Goal: Book appointment/travel/reservation

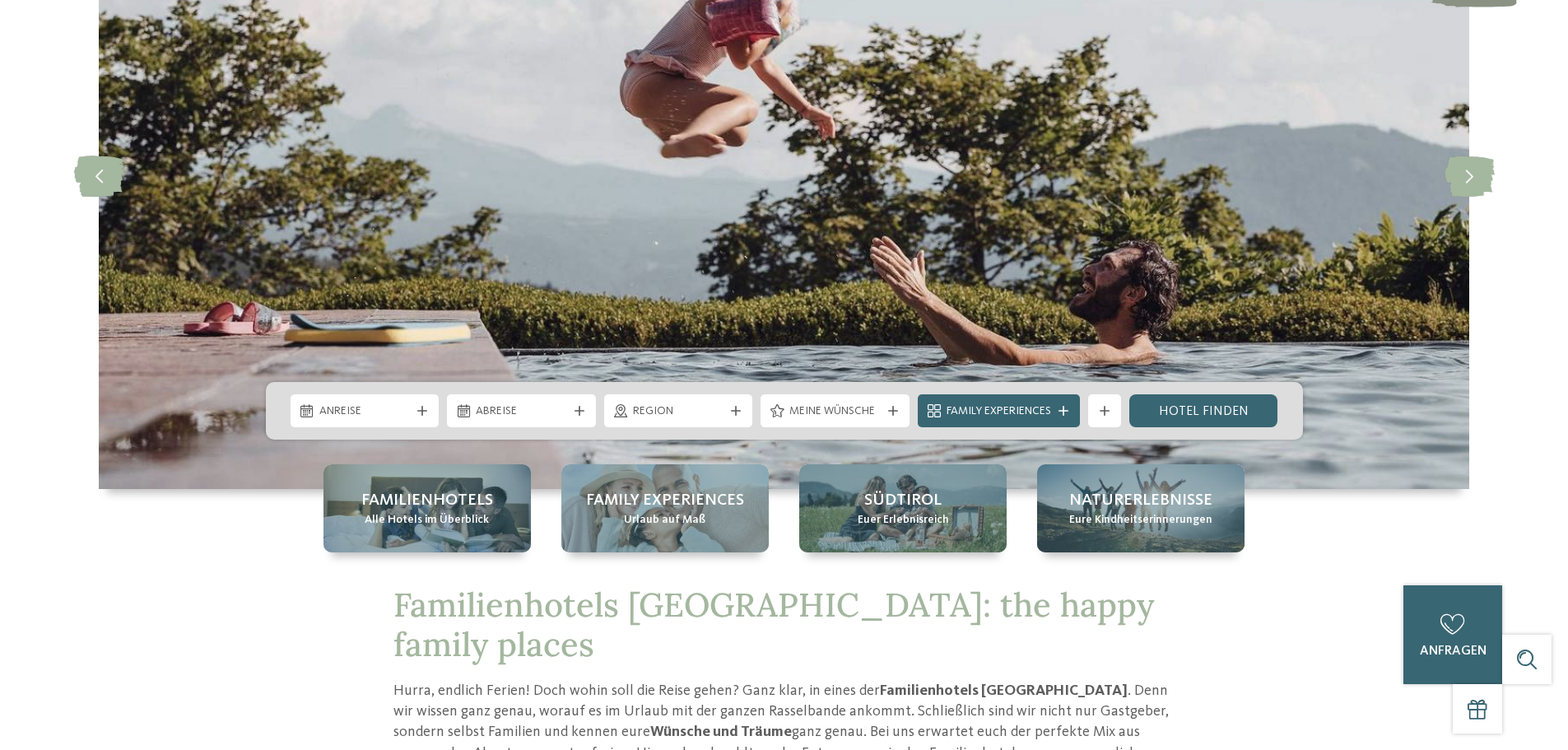
scroll to position [439, 0]
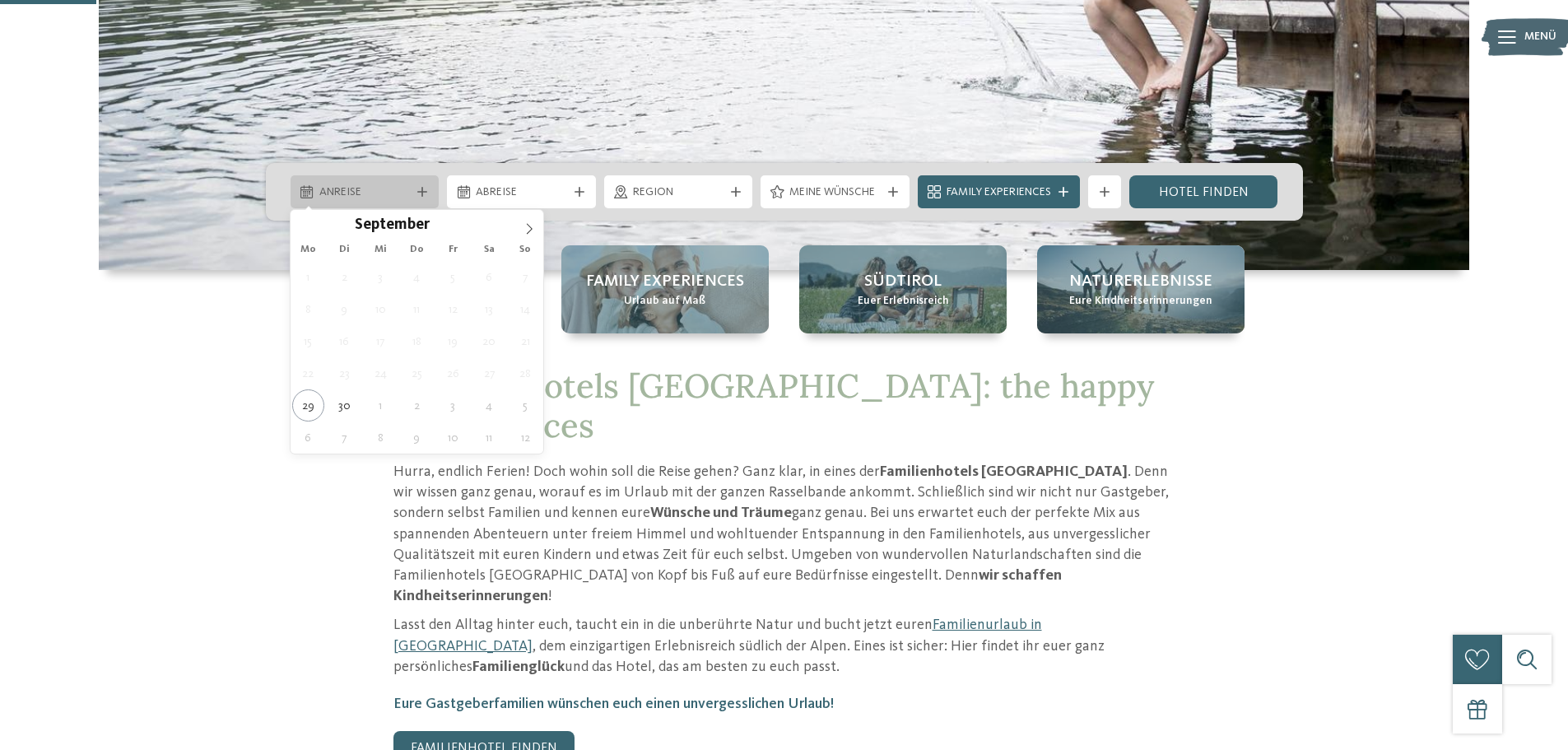
click at [414, 190] on div at bounding box center [422, 192] width 17 height 10
click at [524, 228] on icon at bounding box center [529, 229] width 12 height 12
type div "04.10.2025"
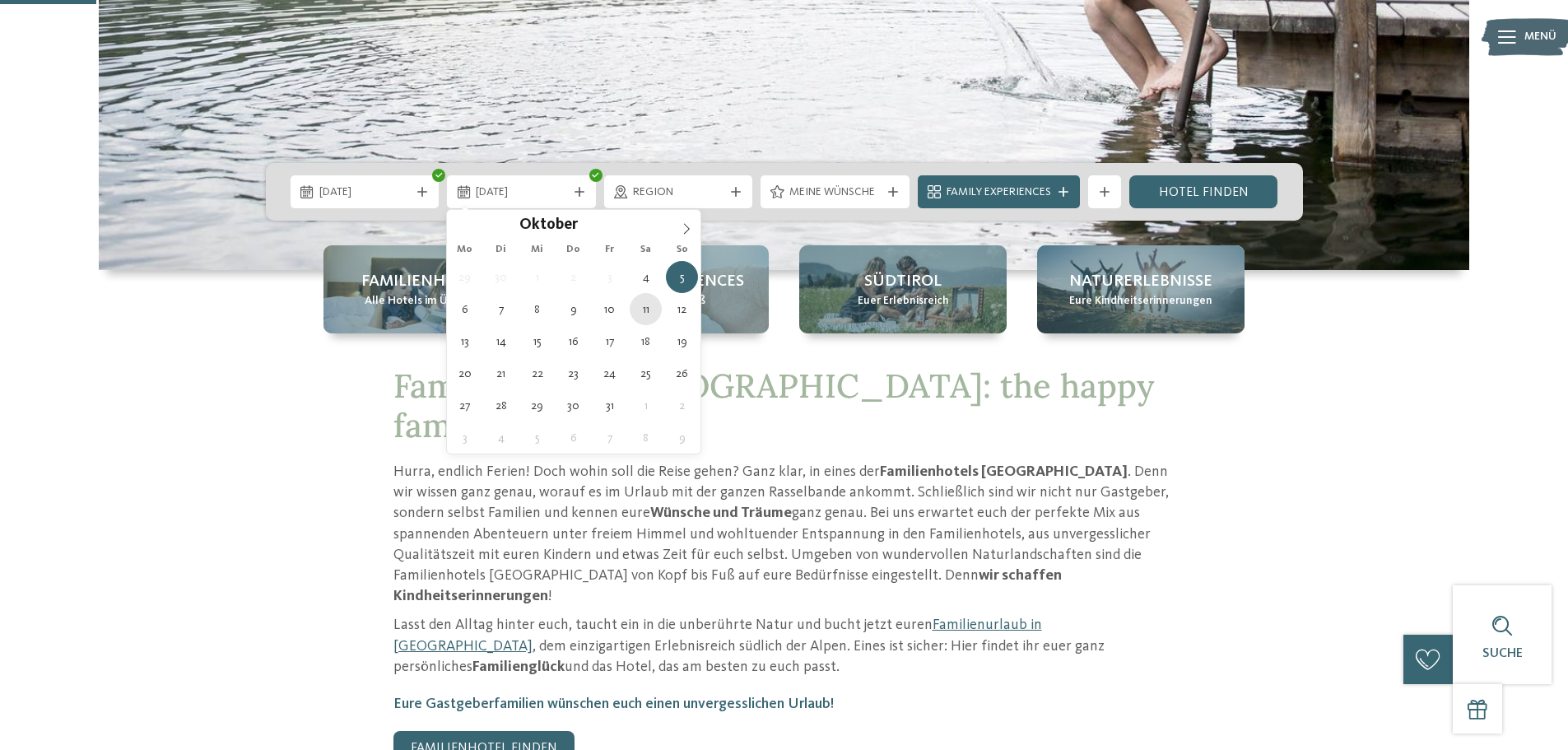
type div "11.10.2025"
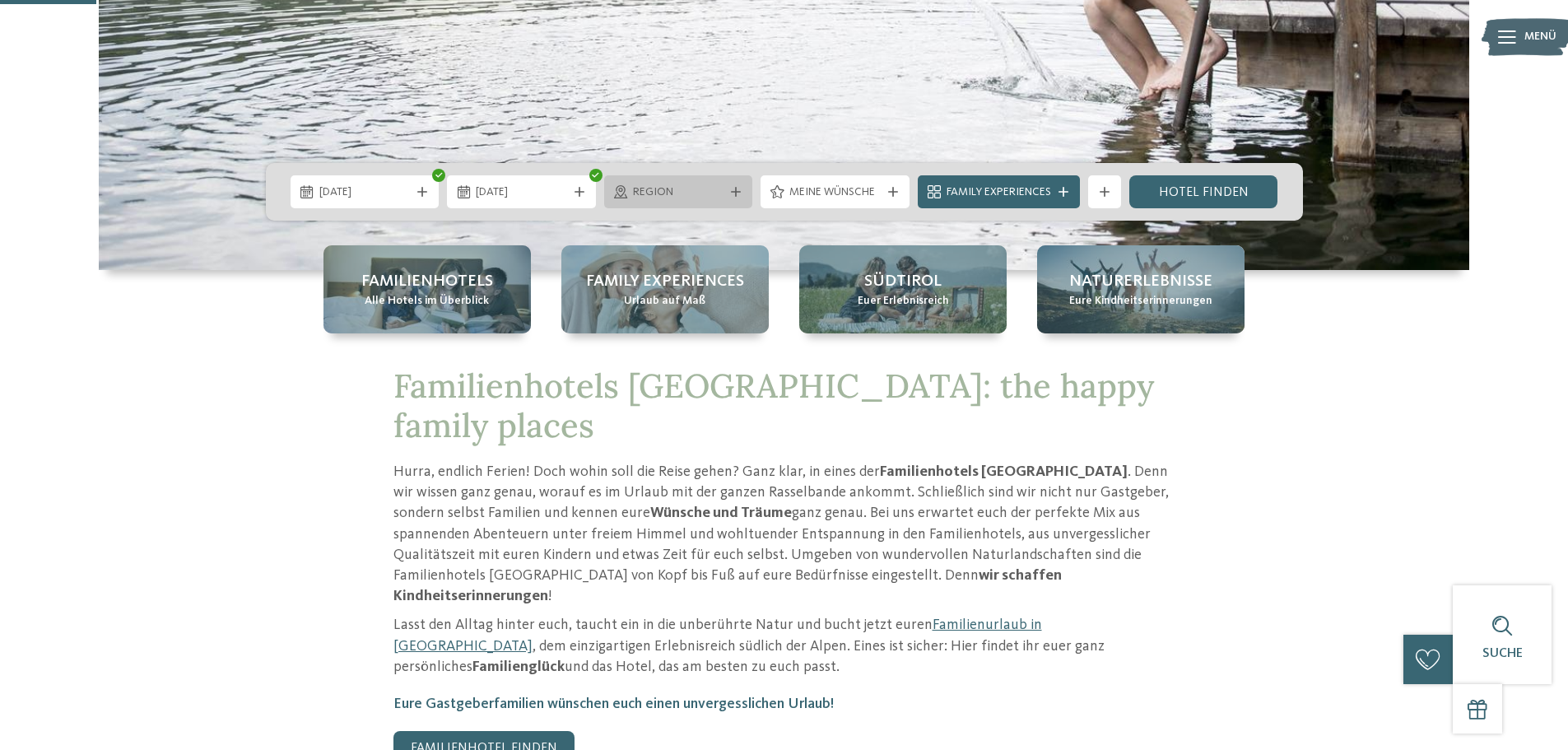
click at [728, 187] on div at bounding box center [736, 192] width 17 height 10
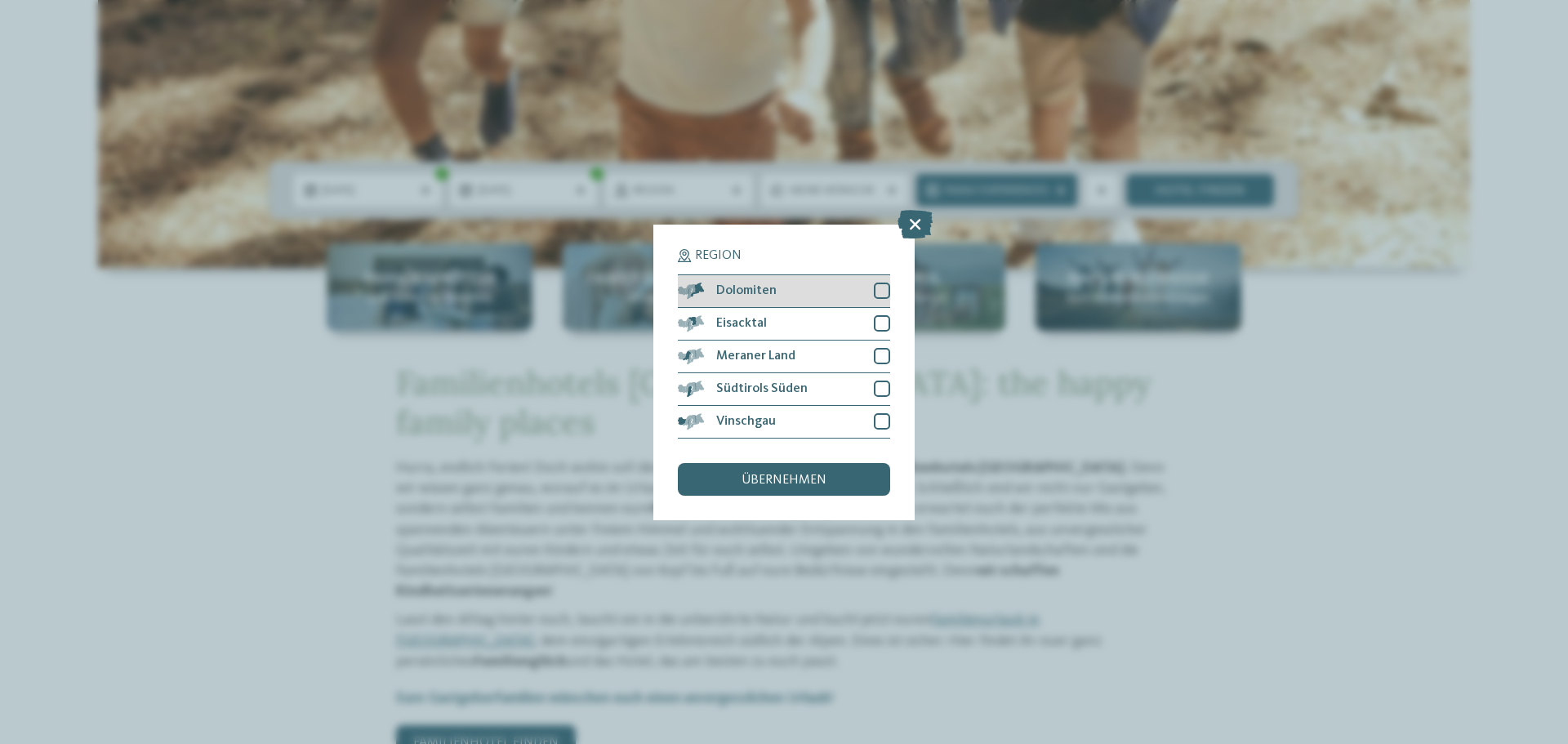
click at [882, 285] on div at bounding box center [882, 291] width 16 height 16
click at [881, 351] on div at bounding box center [882, 356] width 16 height 16
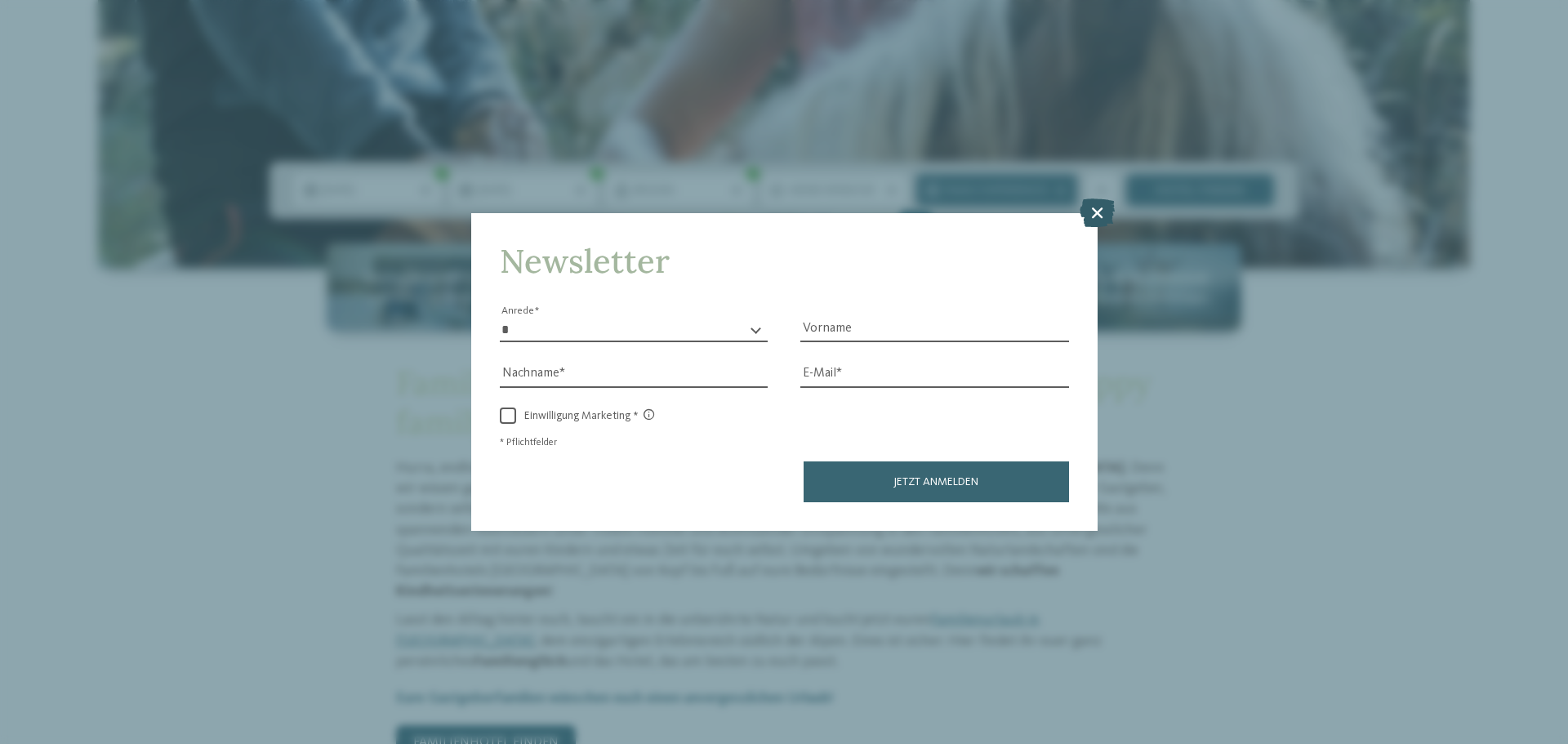
click at [1100, 209] on icon at bounding box center [1096, 212] width 35 height 29
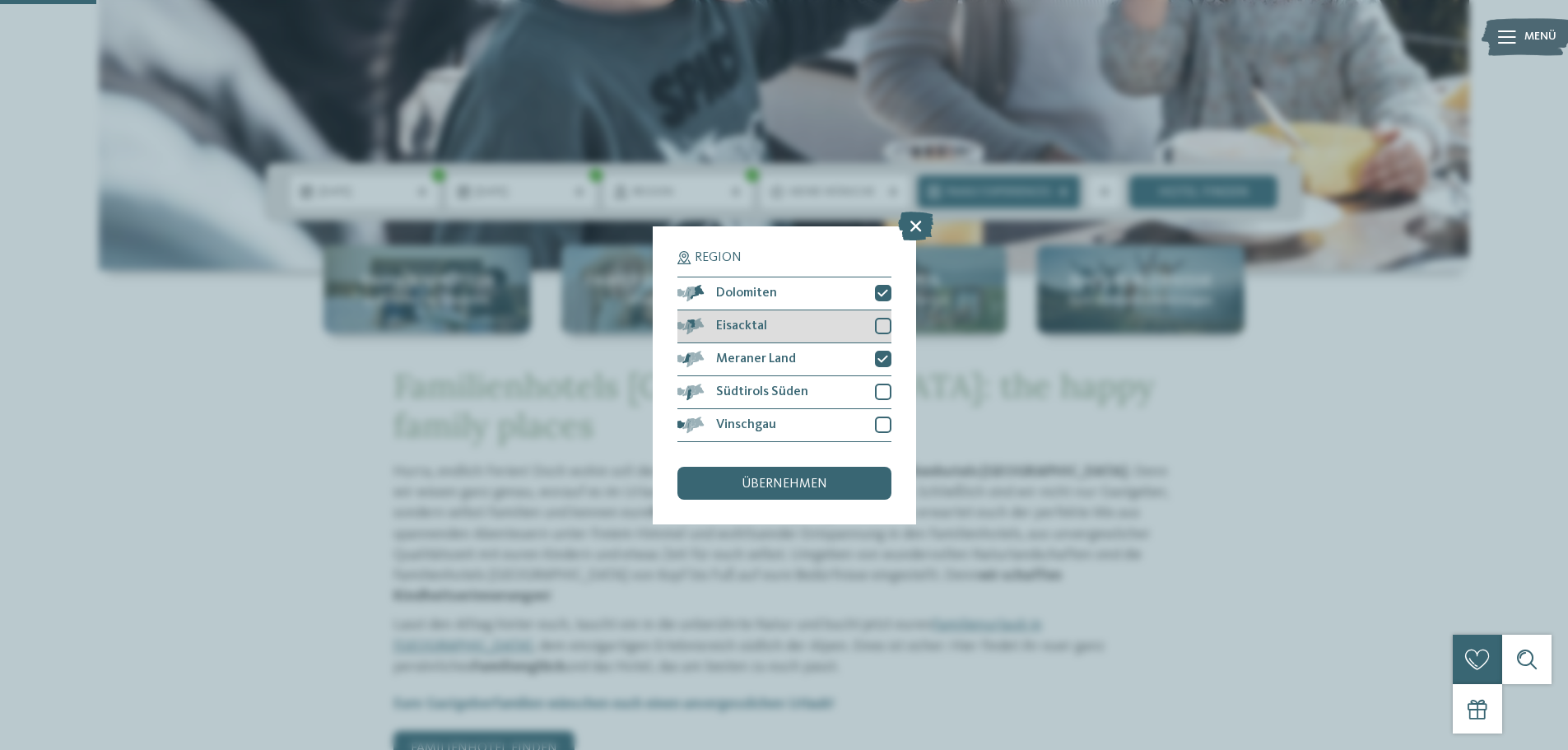
click at [883, 321] on div at bounding box center [883, 326] width 17 height 17
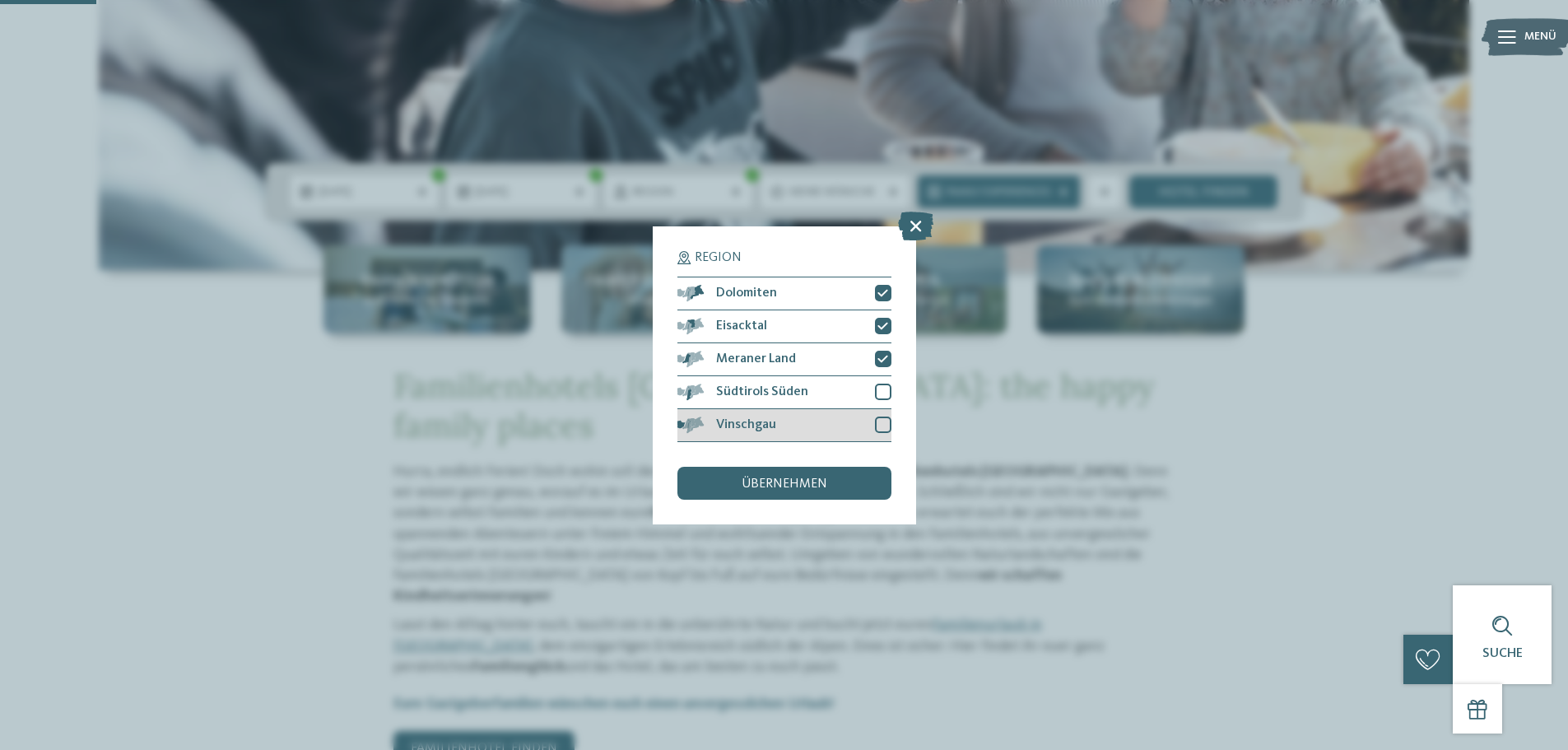
click at [886, 420] on div at bounding box center [883, 425] width 17 height 17
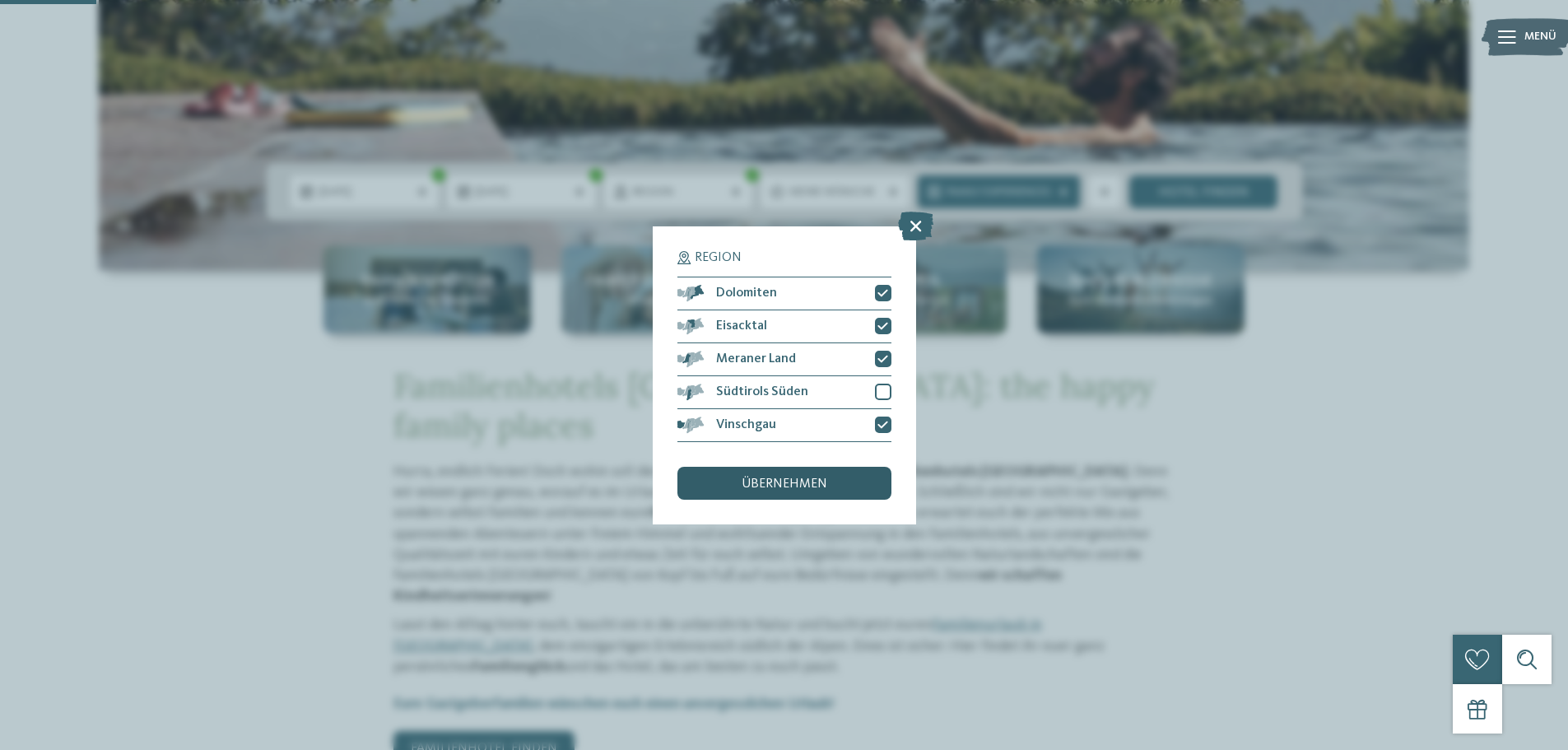
click at [804, 474] on div "übernehmen" at bounding box center [784, 483] width 214 height 33
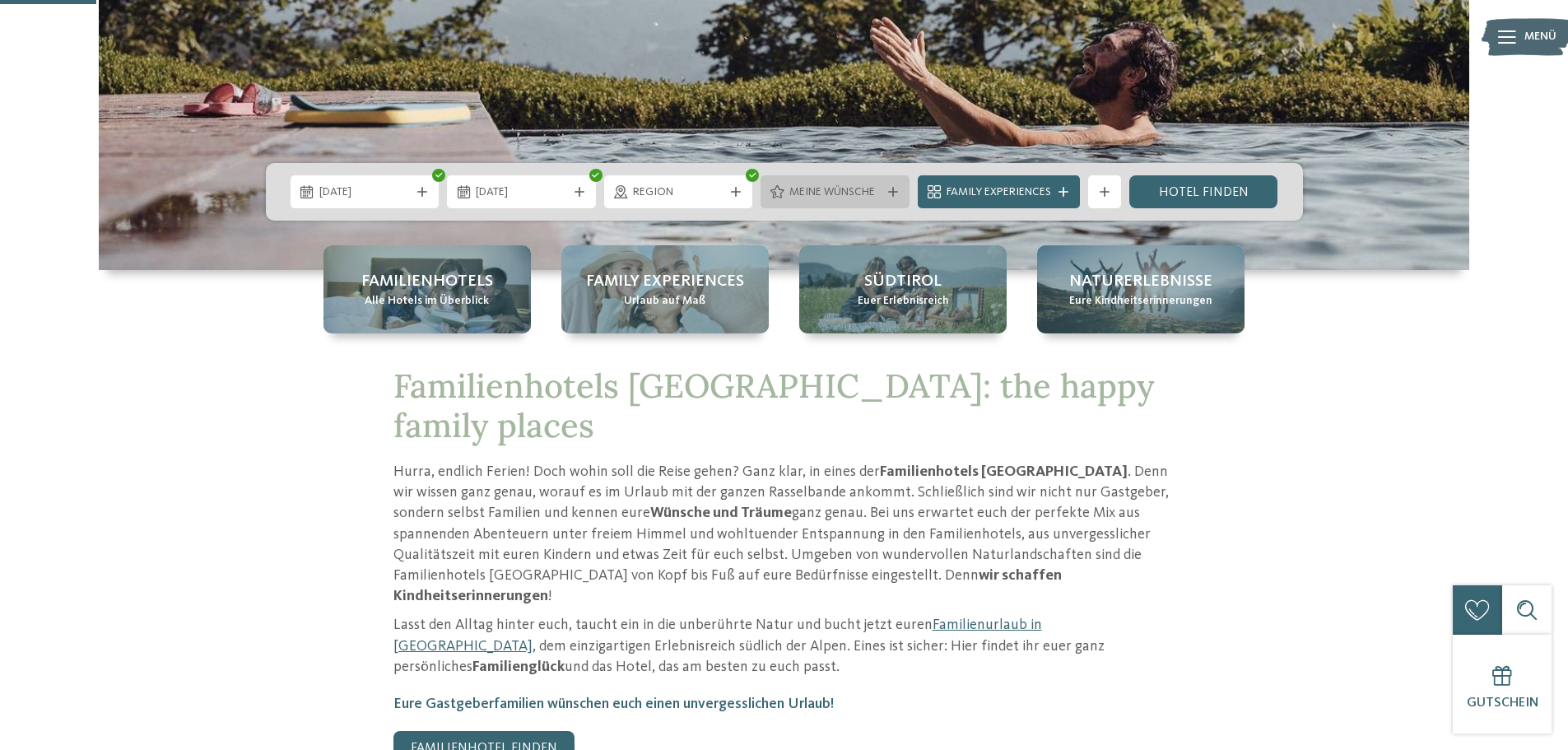
click at [878, 195] on span "Meine Wünsche" at bounding box center [835, 192] width 91 height 17
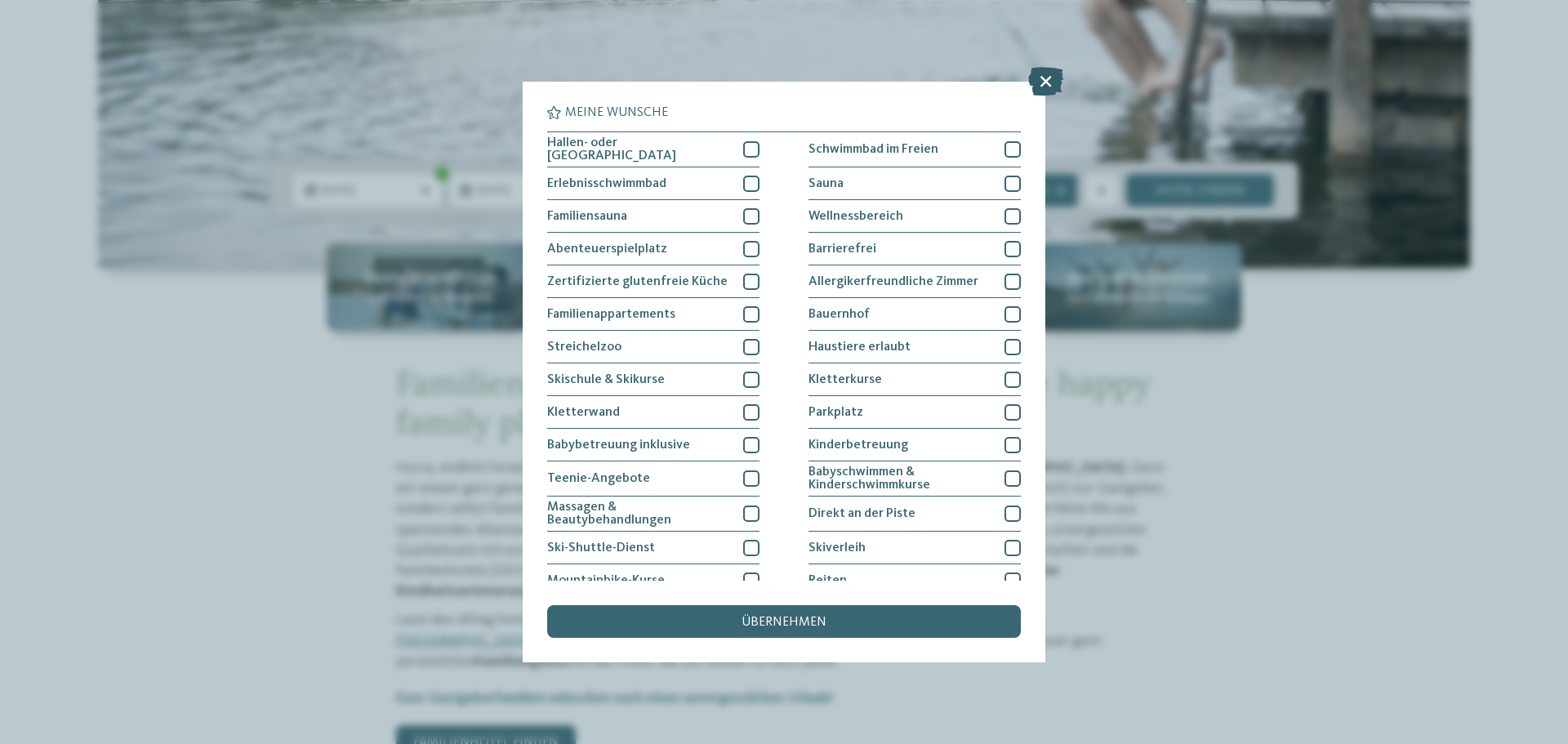
click at [1045, 84] on icon at bounding box center [1045, 81] width 35 height 29
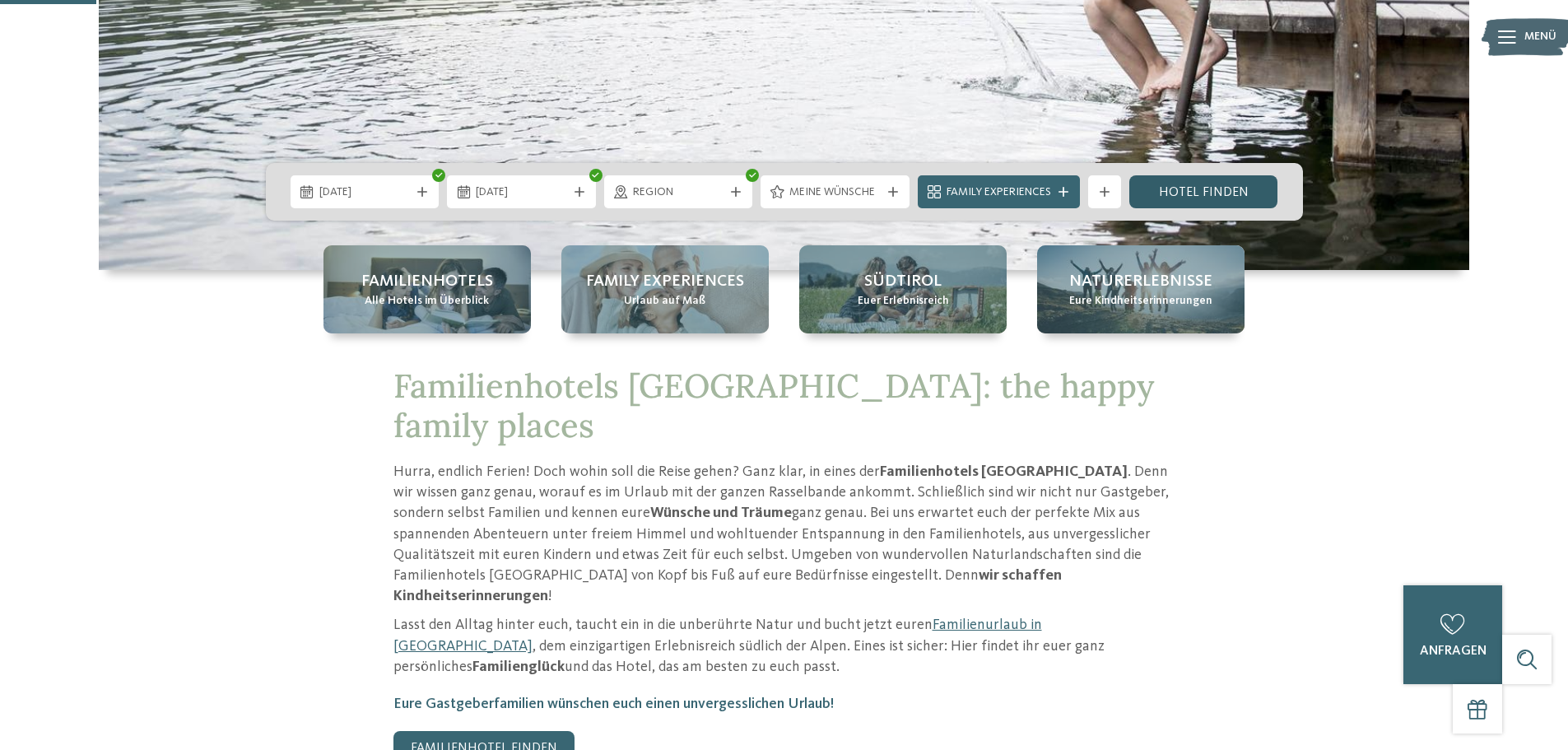
click at [1210, 188] on link "Hotel finden" at bounding box center [1204, 192] width 149 height 33
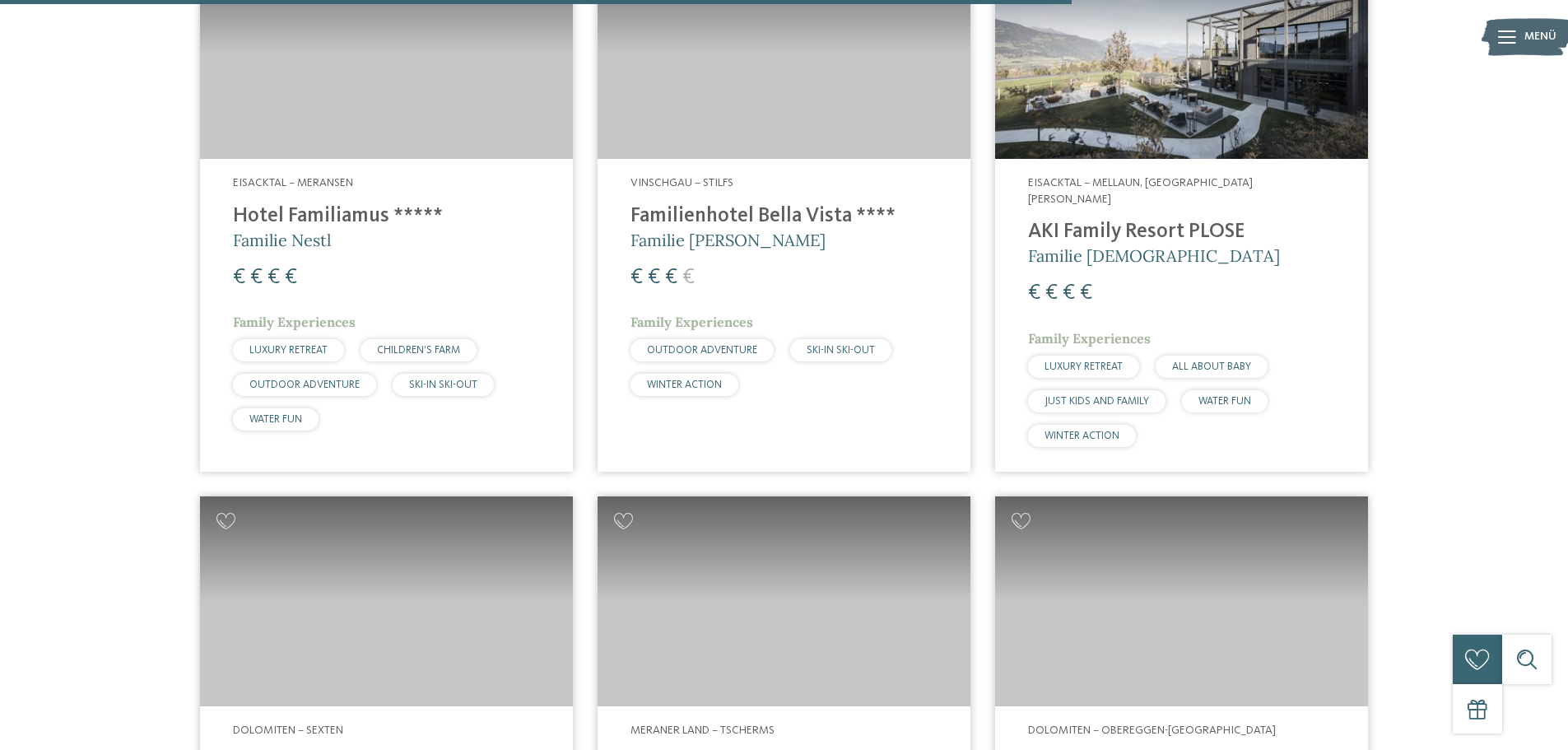
scroll to position [3832, 0]
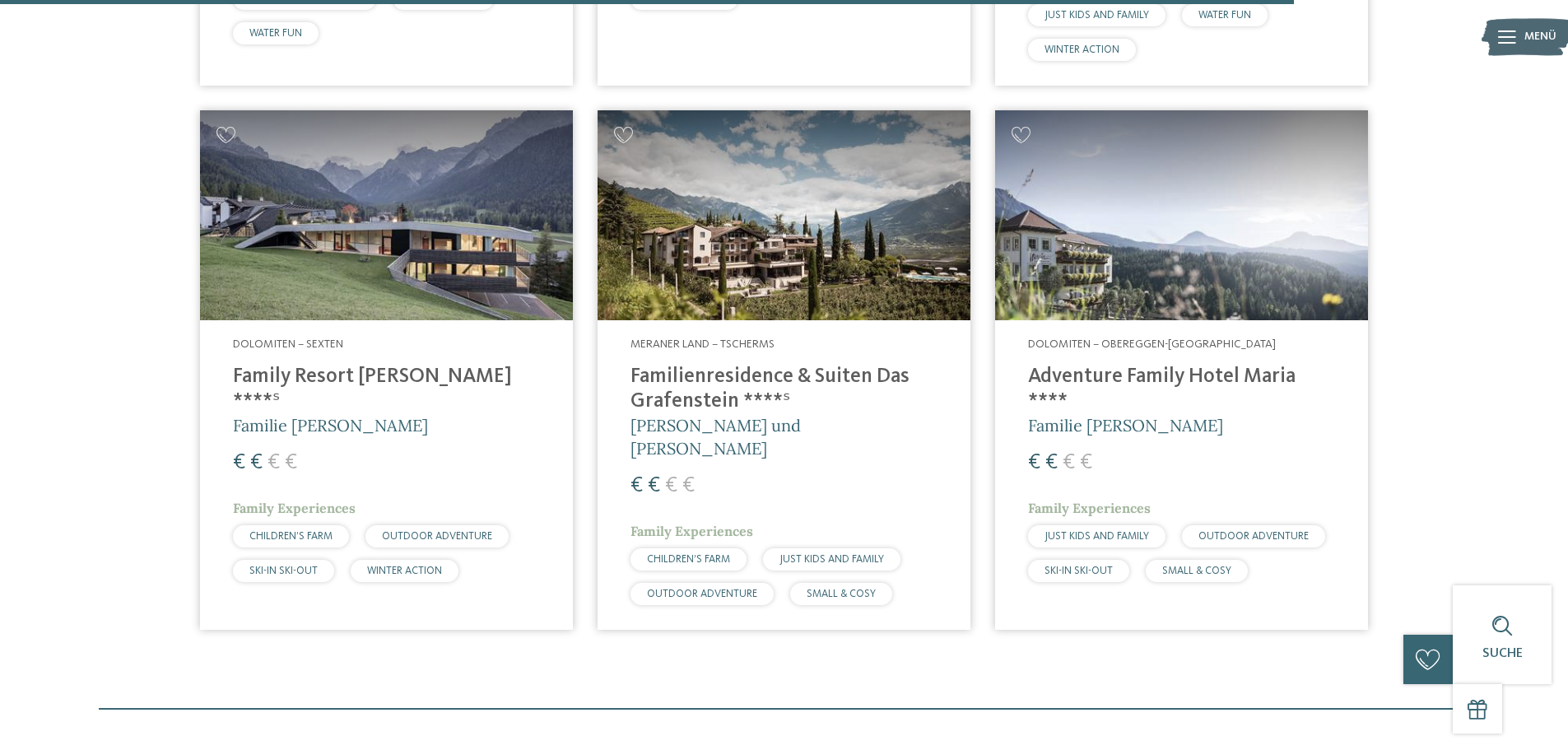
click at [319, 415] on span "Familie [PERSON_NAME]" at bounding box center [330, 425] width 195 height 21
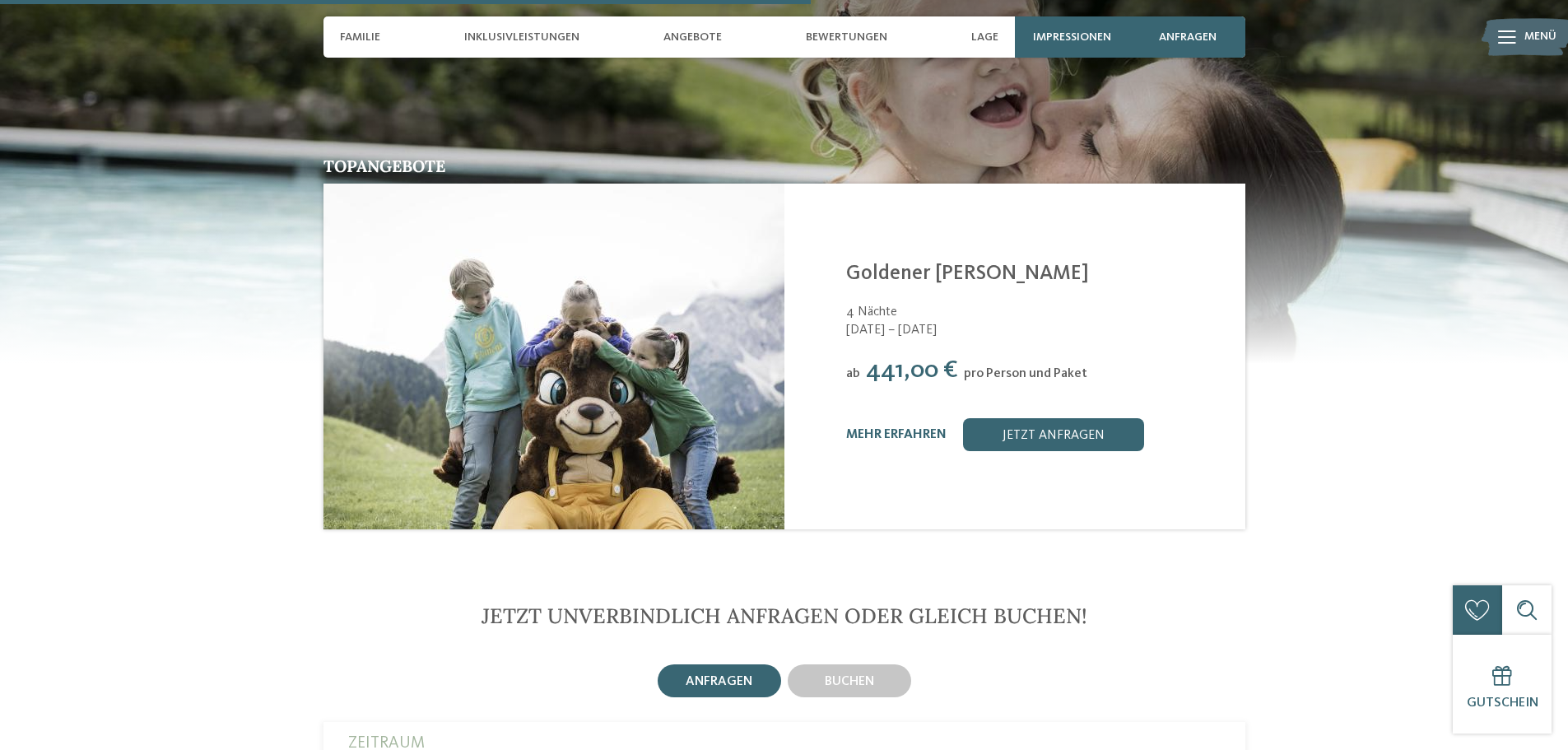
scroll to position [2195, 0]
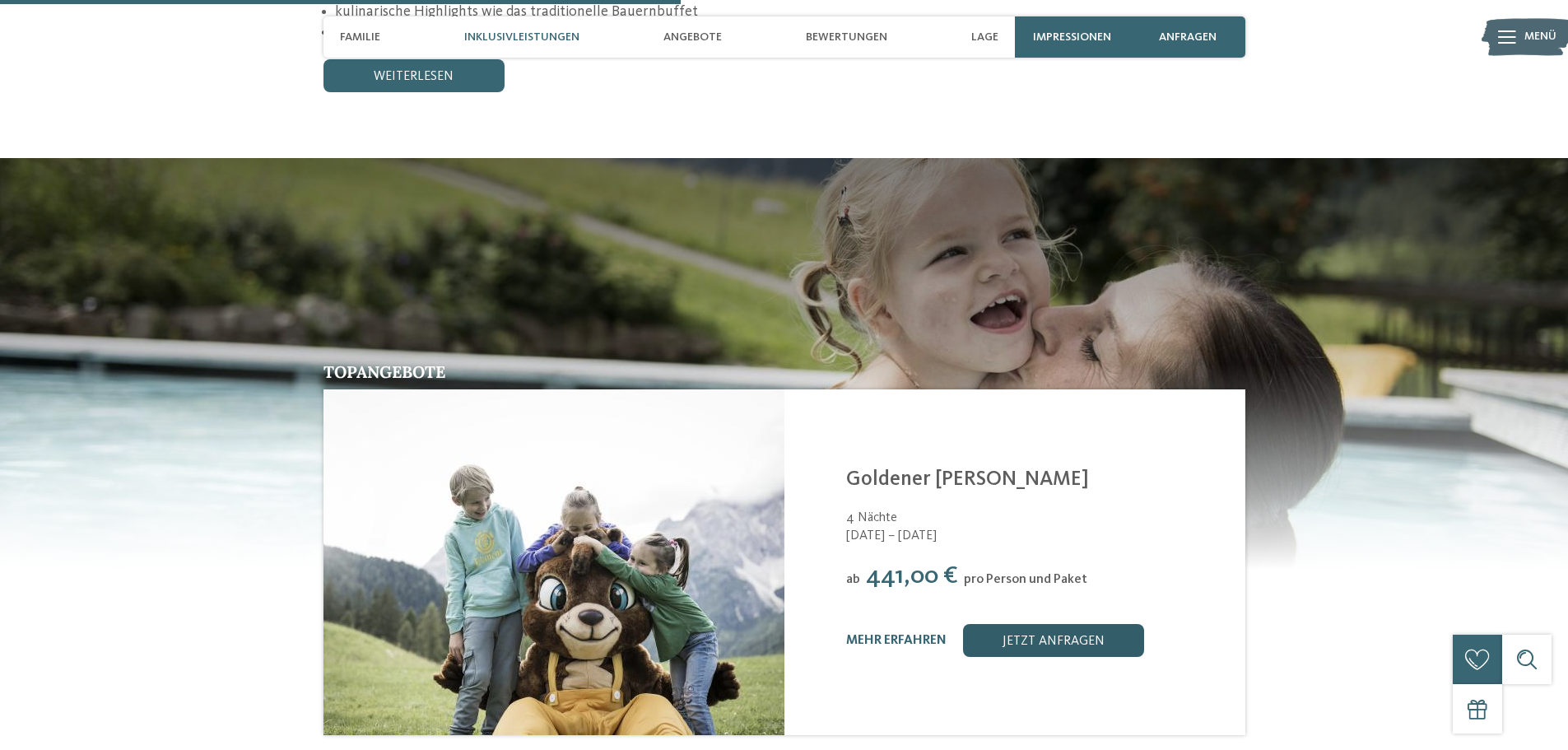
click at [1076, 624] on link "jetzt anfragen" at bounding box center [1054, 640] width 181 height 33
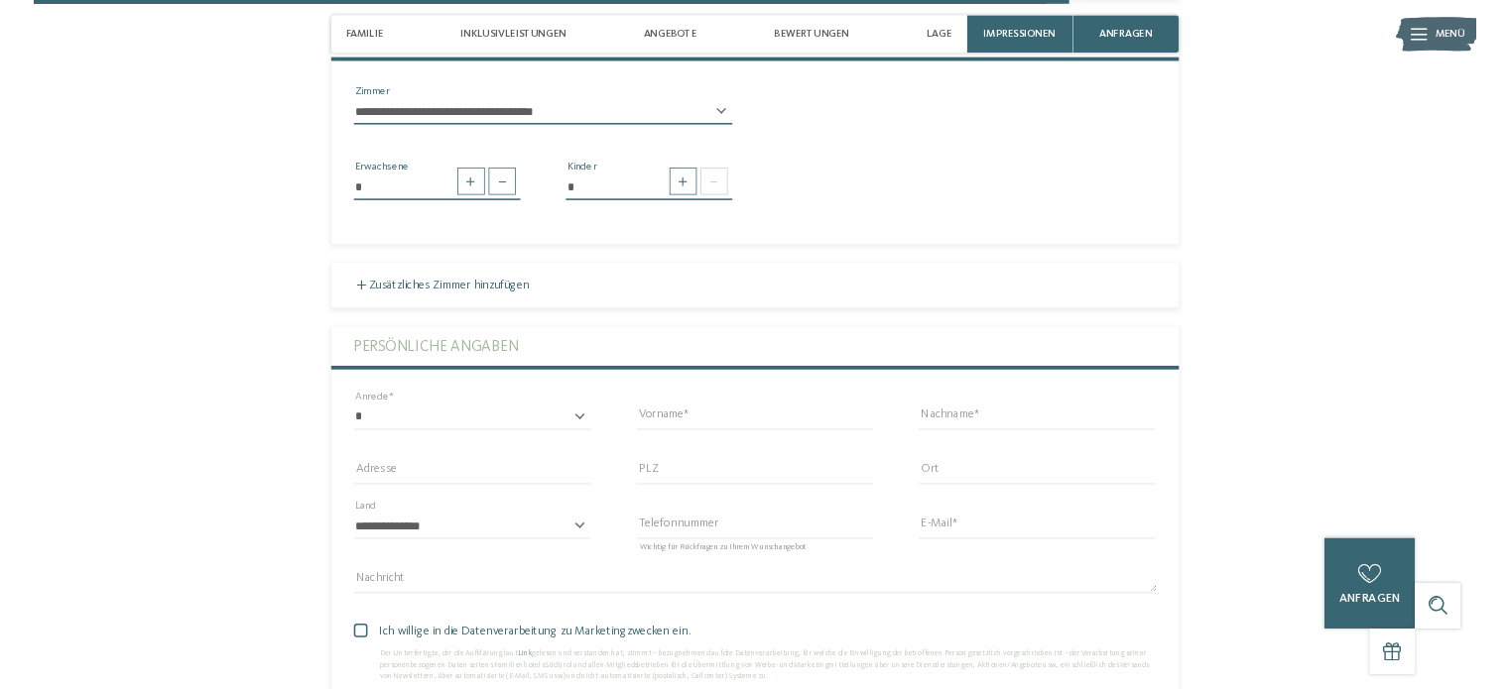
scroll to position [4281, 0]
